Goal: Find specific page/section: Find specific page/section

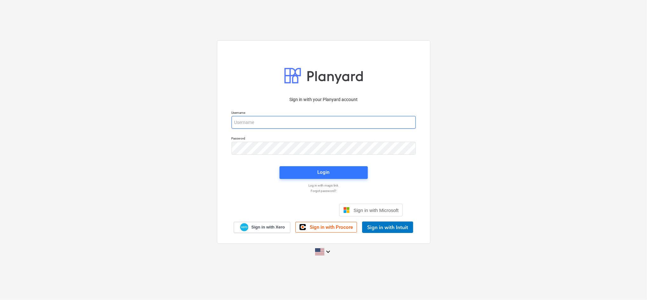
type input "[EMAIL_ADDRESS][DOMAIN_NAME]"
click at [319, 164] on div "Login" at bounding box center [324, 172] width 96 height 20
click at [318, 168] on div "Login" at bounding box center [324, 172] width 12 height 8
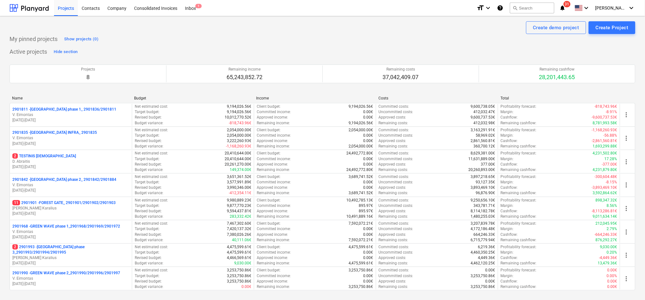
click at [58, 207] on p "[PERSON_NAME] Karalius" at bounding box center [70, 208] width 117 height 5
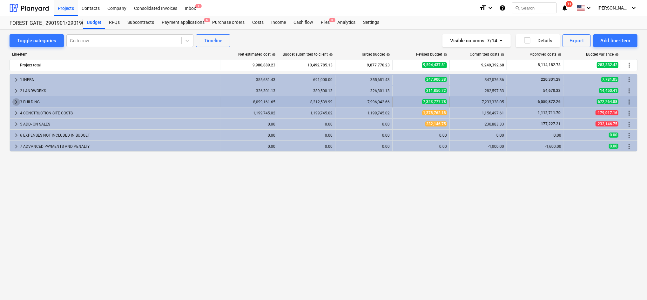
click at [17, 104] on span "keyboard_arrow_right" at bounding box center [16, 102] width 8 height 8
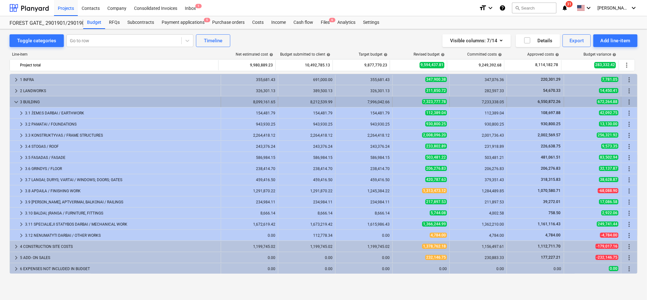
click at [18, 102] on span "keyboard_arrow_down" at bounding box center [16, 102] width 8 height 8
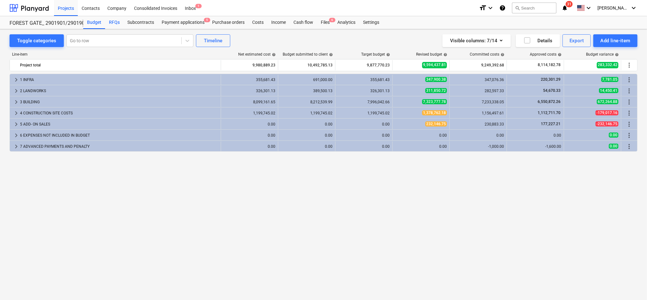
click at [116, 22] on div "RFQs" at bounding box center [114, 22] width 18 height 13
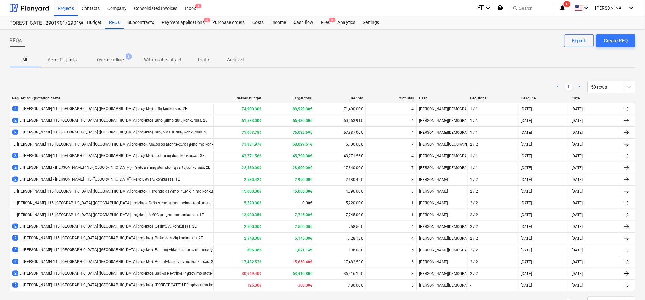
click at [238, 57] on p "Archived" at bounding box center [235, 60] width 17 height 7
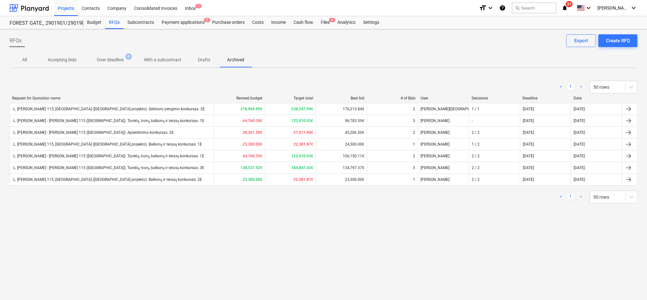
click at [105, 58] on p "Over deadline" at bounding box center [110, 60] width 27 height 7
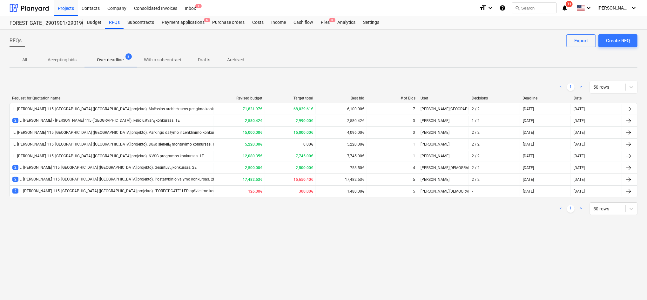
click at [71, 57] on p "Accepting bids" at bounding box center [62, 60] width 29 height 7
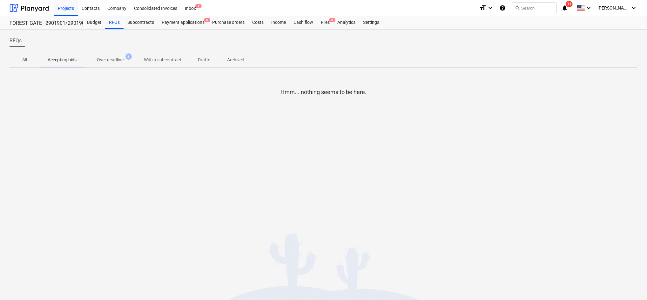
click at [24, 59] on p "All" at bounding box center [24, 60] width 15 height 7
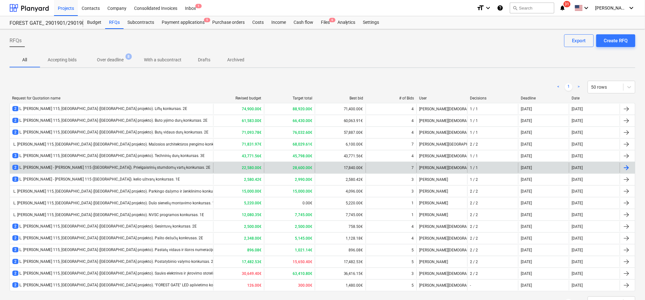
click at [89, 168] on div "2 L. [PERSON_NAME] - [PERSON_NAME] 115 ([GEOGRAPHIC_DATA]). Priešgaisrinių stum…" at bounding box center [111, 167] width 198 height 5
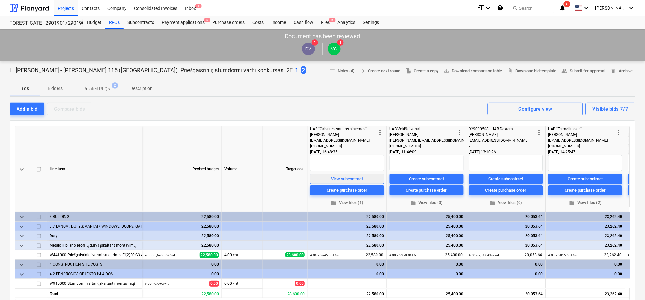
click at [348, 176] on div "View subcontract" at bounding box center [348, 178] width 32 height 7
